Goal: Task Accomplishment & Management: Manage account settings

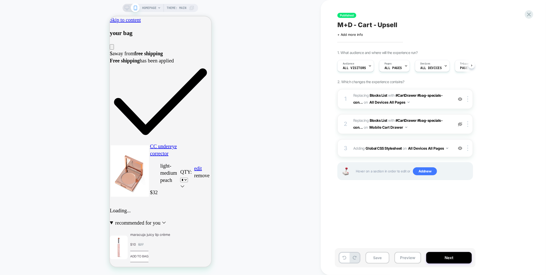
scroll to position [0, 0]
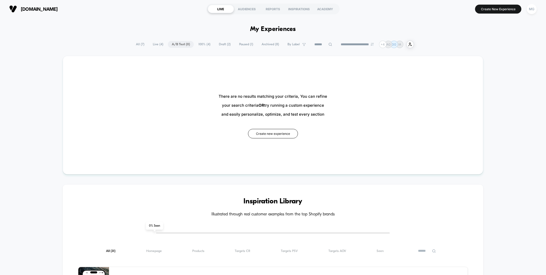
click at [201, 47] on span "100% ( 4 )" at bounding box center [205, 44] width 20 height 7
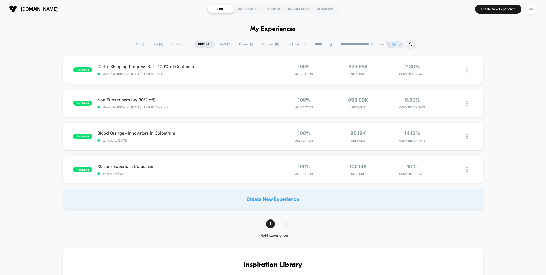
click at [219, 43] on span "Draft ( 2 )" at bounding box center [224, 44] width 19 height 7
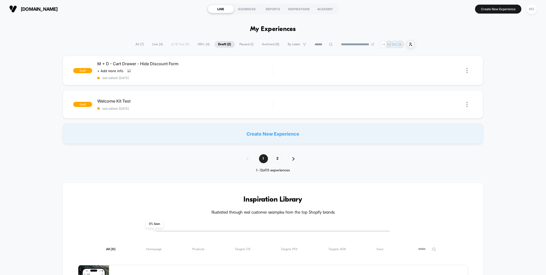
click at [241, 44] on span "Paused ( 1 )" at bounding box center [247, 44] width 22 height 7
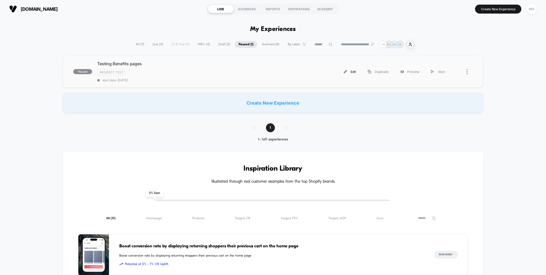
click at [349, 70] on div "Edit" at bounding box center [350, 72] width 24 height 12
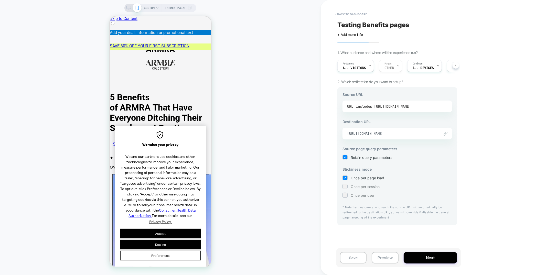
click at [393, 108] on div "includes https://armra.com/pages/5-benefits-of-armra" at bounding box center [383, 107] width 55 height 8
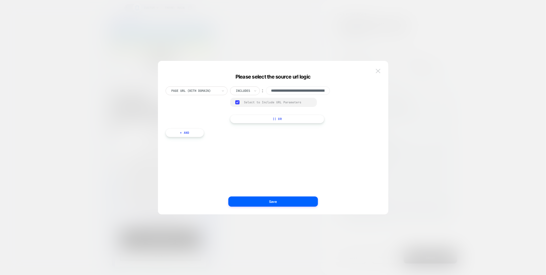
click at [376, 72] on img at bounding box center [378, 71] width 5 height 4
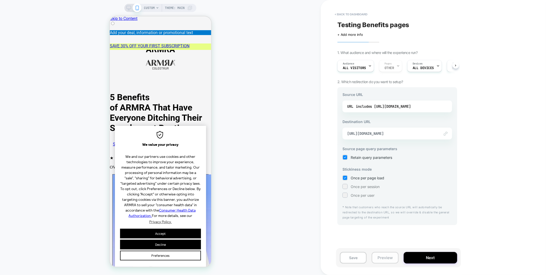
click at [386, 256] on button "Preview" at bounding box center [385, 258] width 27 height 12
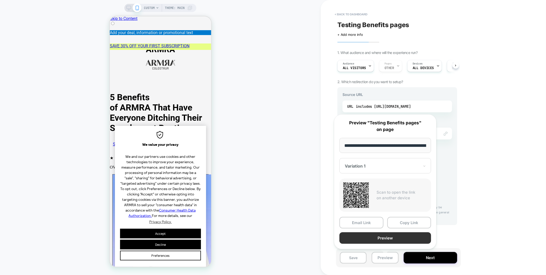
click at [384, 239] on button "Preview" at bounding box center [386, 239] width 92 height 12
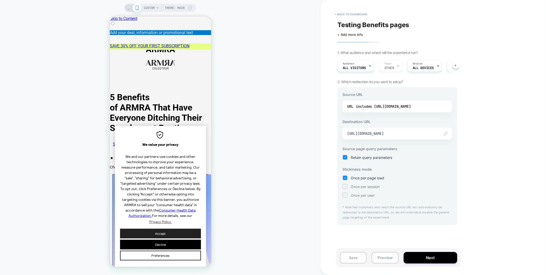
drag, startPoint x: 175, startPoint y: 236, endPoint x: 172, endPoint y: 238, distance: 3.7
click at [175, 236] on button "Accept" at bounding box center [160, 234] width 81 height 10
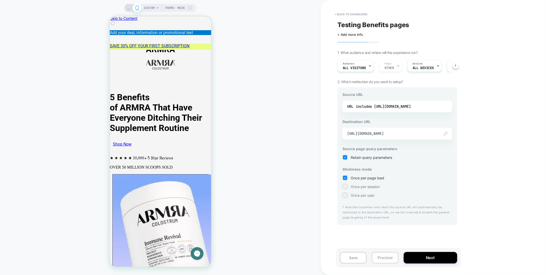
click at [386, 258] on button "Preview" at bounding box center [385, 258] width 27 height 12
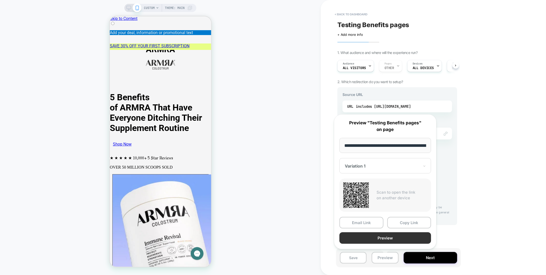
click at [384, 240] on button "Preview" at bounding box center [386, 239] width 92 height 12
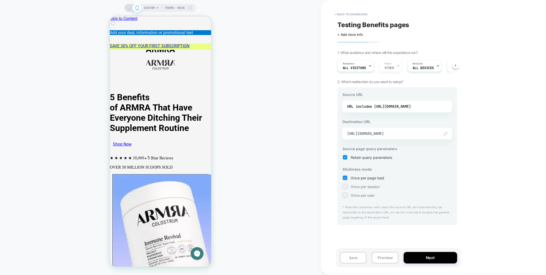
click at [271, 248] on div "CUSTOM Theme: MAIN" at bounding box center [160, 137] width 321 height 265
click at [355, 14] on button "< back to dashboard" at bounding box center [351, 14] width 38 height 8
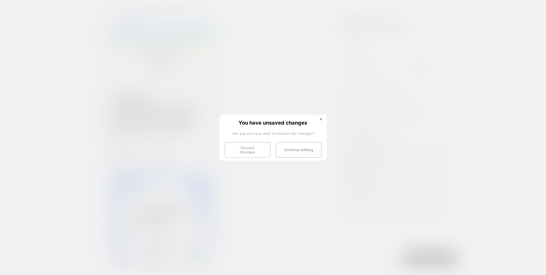
click at [244, 146] on button "Discard Changes" at bounding box center [248, 150] width 46 height 16
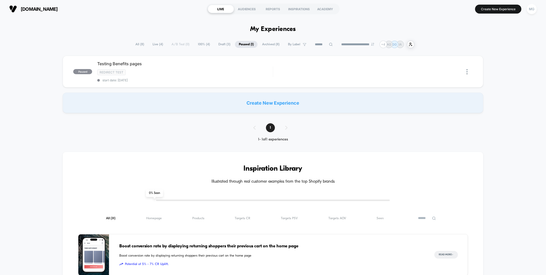
click at [247, 259] on div "Boost conversion rate by displaying returning shoppers their previous cart on t…" at bounding box center [271, 255] width 305 height 41
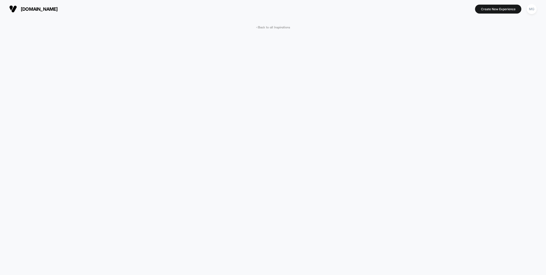
click at [440, 18] on div "< Back to all Inspirations More Inspirations Increase CR by Showing Personal me…" at bounding box center [273, 213] width 546 height 390
click at [271, 26] on span "< Back to all Inspirations" at bounding box center [273, 28] width 34 height 4
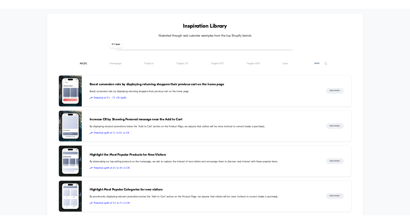
scroll to position [152, 0]
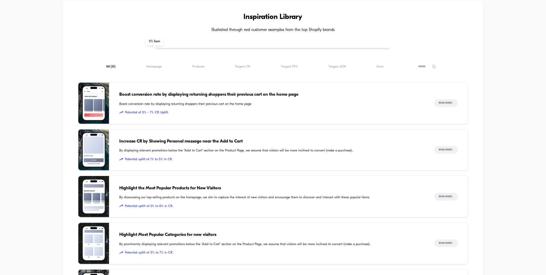
click at [493, 235] on div "Inspiration Library Illustrated through real customer examples from the top Sho…" at bounding box center [273, 201] width 546 height 422
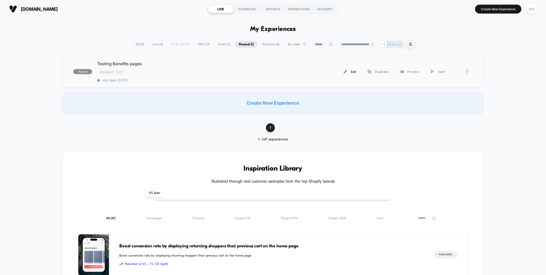
click at [348, 71] on div "Edit" at bounding box center [350, 72] width 24 height 12
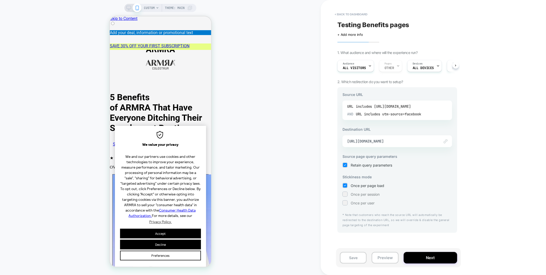
click at [405, 113] on div "includes utm-source=facebook" at bounding box center [392, 114] width 57 height 8
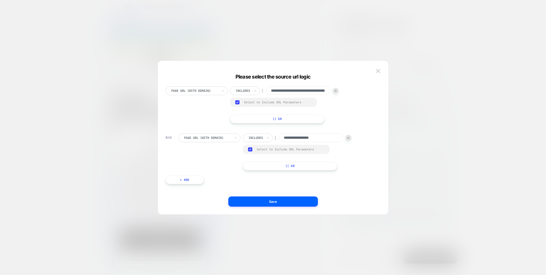
click at [315, 136] on input "**********" at bounding box center [311, 138] width 64 height 9
click at [380, 69] on img at bounding box center [378, 71] width 5 height 4
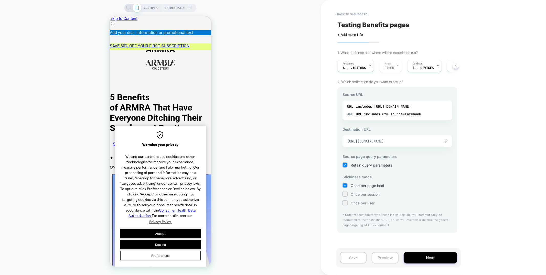
click at [388, 258] on button "Preview" at bounding box center [385, 258] width 27 height 12
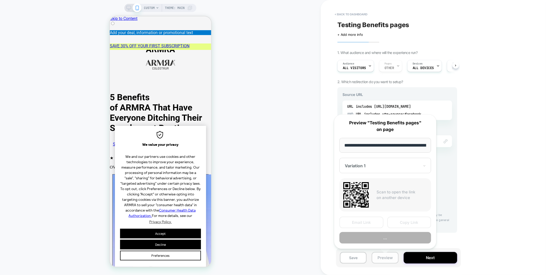
scroll to position [0, 51]
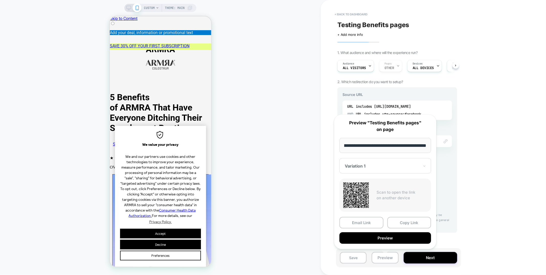
click at [386, 145] on input "**********" at bounding box center [386, 145] width 92 height 15
type input "**********"
click at [398, 237] on button "Preview" at bounding box center [386, 239] width 92 height 12
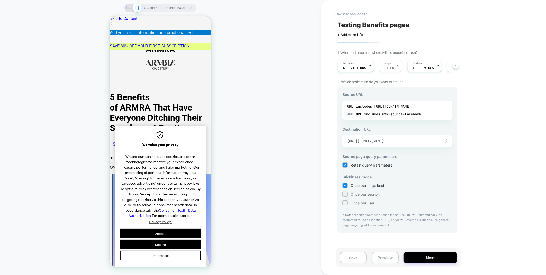
click at [353, 9] on div "Testing Benefits pages Click to edit experience details + Add more info 1. What…" at bounding box center [397, 137] width 125 height 265
click at [352, 14] on button "< back to dashboard" at bounding box center [351, 14] width 38 height 8
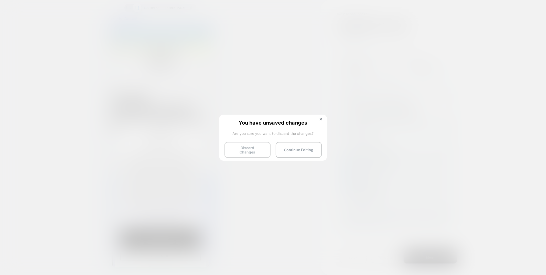
click at [251, 151] on button "Discard Changes" at bounding box center [248, 150] width 46 height 16
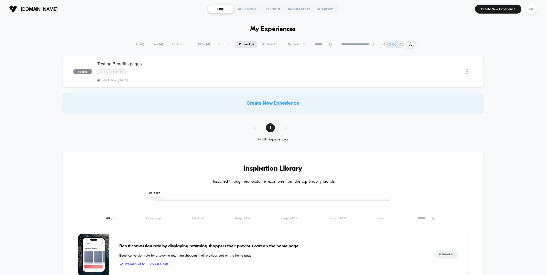
click at [221, 43] on span "Draft ( 3 )" at bounding box center [225, 44] width 20 height 7
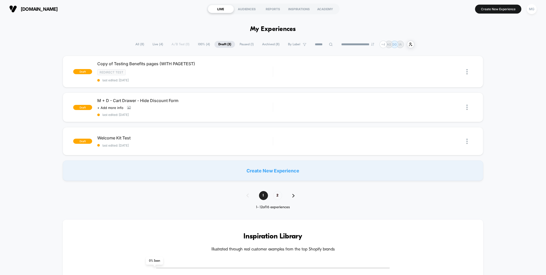
click at [201, 43] on span "100% ( 4 )" at bounding box center [204, 44] width 20 height 7
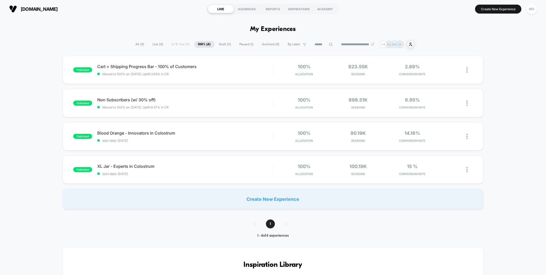
click at [151, 44] on span "Live ( 4 )" at bounding box center [158, 44] width 18 height 7
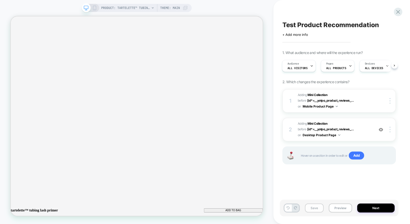
click at [313, 207] on button "Save" at bounding box center [314, 208] width 19 height 9
click at [399, 10] on icon at bounding box center [397, 11] width 7 height 7
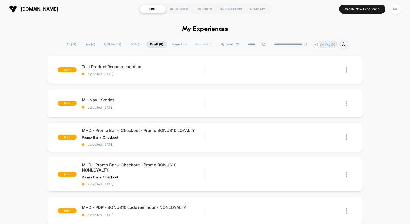
click at [173, 47] on span "Paused ( 5 )" at bounding box center [179, 44] width 23 height 7
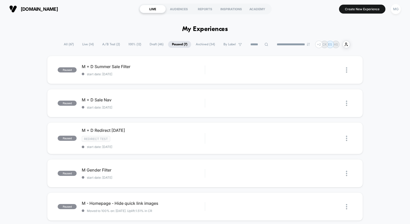
click at [131, 46] on span "100% ( 12 )" at bounding box center [134, 44] width 20 height 7
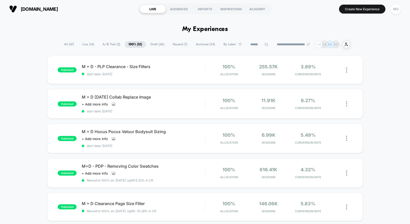
click at [110, 46] on span "A/B Test ( 2 )" at bounding box center [111, 44] width 25 height 7
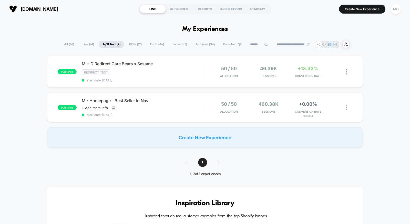
click at [135, 46] on span "100% ( 12 )" at bounding box center [135, 44] width 20 height 7
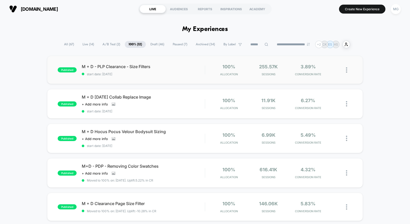
click at [173, 76] on div "published M + D - PLP Clearance - Size Filters start date: 7/19/2025 100% Alloc…" at bounding box center [205, 70] width 316 height 28
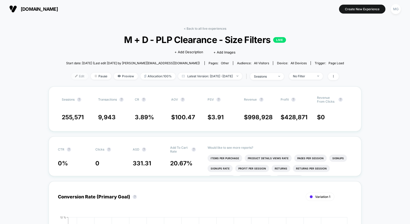
click at [71, 75] on span "Edit" at bounding box center [79, 76] width 17 height 7
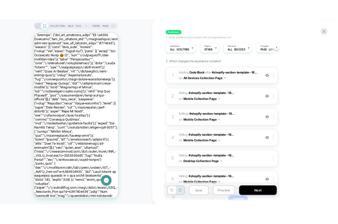
scroll to position [31, 0]
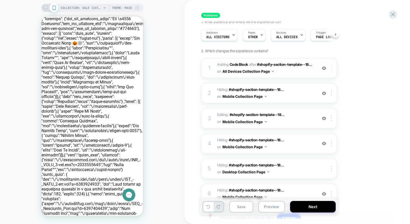
click at [332, 68] on div at bounding box center [332, 68] width 8 height 6
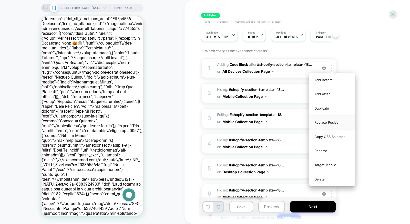
click at [337, 122] on div "Replace Position" at bounding box center [332, 123] width 46 height 14
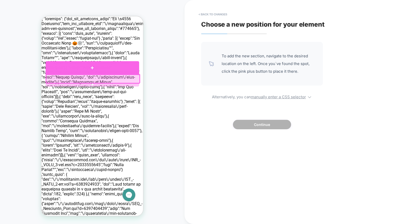
click at [92, 65] on div at bounding box center [92, 67] width 93 height 13
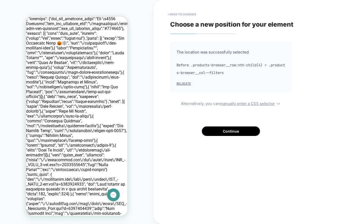
click at [268, 106] on div "The location was successfully selected Before .products-browser__row:nth-child(…" at bounding box center [231, 89] width 122 height 94
click at [265, 103] on u "manually enter a CSS selector" at bounding box center [247, 103] width 55 height 5
select select "**********"
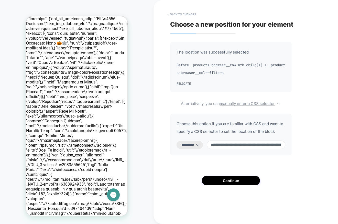
click at [247, 142] on input "**********" at bounding box center [246, 145] width 79 height 8
paste input
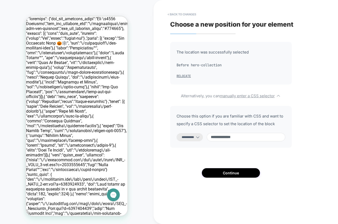
click at [215, 137] on input "**********" at bounding box center [246, 137] width 79 height 8
type input "**********"
click at [181, 137] on select "**********" at bounding box center [190, 137] width 26 height 8
select select "*********"
click at [177, 133] on select "**********" at bounding box center [190, 137] width 26 height 8
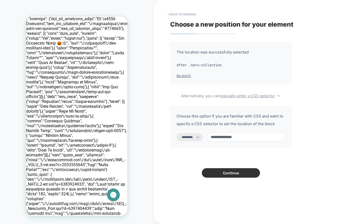
click at [229, 175] on button "Continue" at bounding box center [231, 172] width 58 height 9
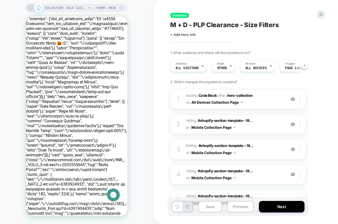
scroll to position [0, 0]
click at [202, 207] on button "Save" at bounding box center [210, 207] width 24 height 12
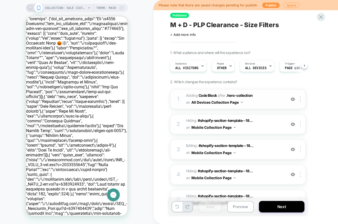
click at [252, 96] on span "Adding Code Block AFTER .hero-collection .hero-collection on All Devices Collec…" at bounding box center [235, 99] width 98 height 14
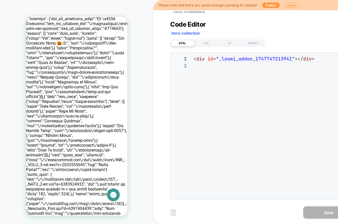
scroll to position [7, 0]
click at [191, 11] on button "< Back to experience" at bounding box center [188, 12] width 37 height 8
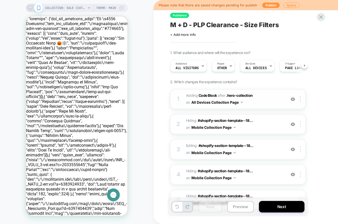
scroll to position [0, 0]
click at [272, 100] on span "Adding Code Block AFTER .hero-collection .hero-collection on All Devices Collec…" at bounding box center [235, 99] width 98 height 14
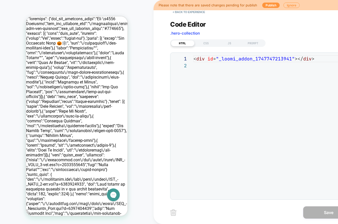
scroll to position [7, 0]
click at [206, 41] on div "CSS" at bounding box center [207, 43] width 24 height 6
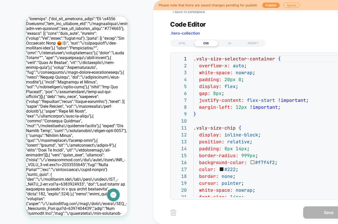
scroll to position [0, 0]
click at [186, 13] on button "< Back to experience" at bounding box center [188, 12] width 37 height 8
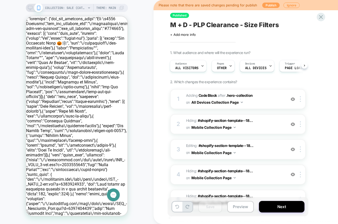
click at [264, 4] on button "Publish" at bounding box center [271, 5] width 17 height 5
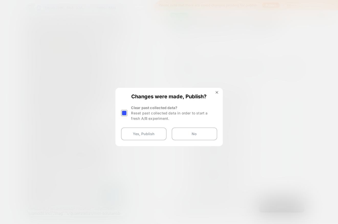
drag, startPoint x: 125, startPoint y: 113, endPoint x: 133, endPoint y: 121, distance: 10.9
click at [125, 113] on div at bounding box center [124, 113] width 6 height 6
click at [139, 133] on button "Yes, Publish" at bounding box center [144, 134] width 46 height 13
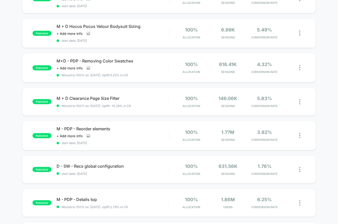
scroll to position [99, 0]
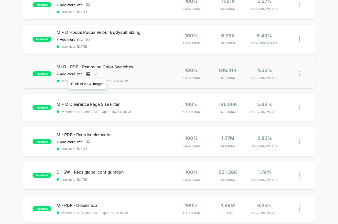
click at [87, 72] on icon at bounding box center [89, 74] width 4 height 4
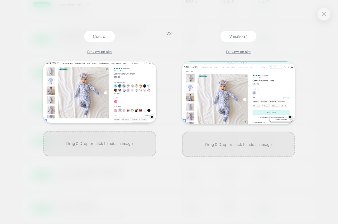
click at [27, 114] on div "Control Preview on site VS Variation 1 Preview on site" at bounding box center [169, 112] width 338 height 224
click at [325, 17] on button at bounding box center [324, 14] width 8 height 8
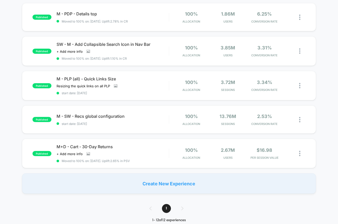
scroll to position [292, 0]
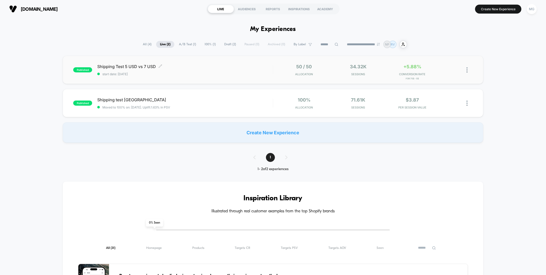
scroll to position [0, 0]
click at [212, 71] on div "Shipping Test 5 USD vs 7 USD Click to edit experience details Click to edit exp…" at bounding box center [184, 70] width 175 height 12
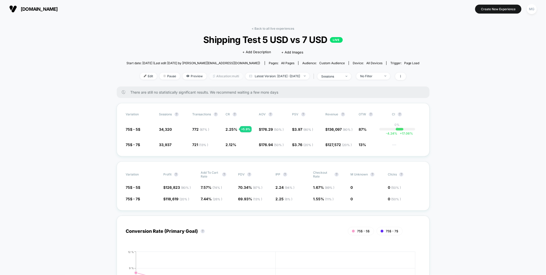
click at [209, 76] on span "Allocation: multi" at bounding box center [226, 76] width 34 height 7
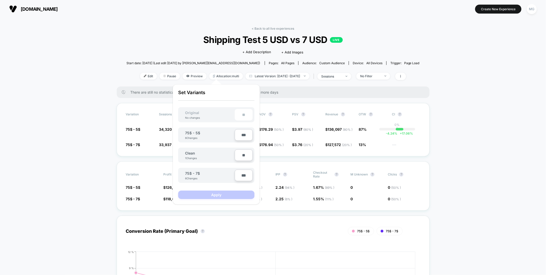
click at [243, 134] on input "***" at bounding box center [244, 135] width 18 height 12
type input "***"
type input "**"
type input "***"
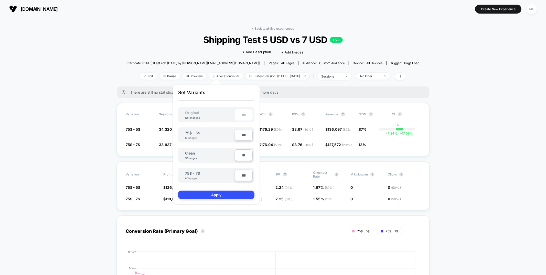
type input "**"
type input "****"
click at [240, 173] on input "***" at bounding box center [244, 176] width 18 height 12
type input "**"
click at [238, 196] on button "Apply" at bounding box center [216, 195] width 76 height 8
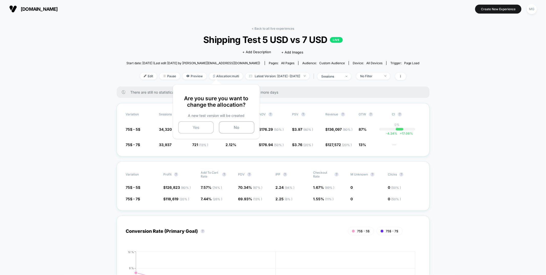
click at [199, 123] on button "Yes" at bounding box center [196, 127] width 36 height 12
